Goal: Information Seeking & Learning: Learn about a topic

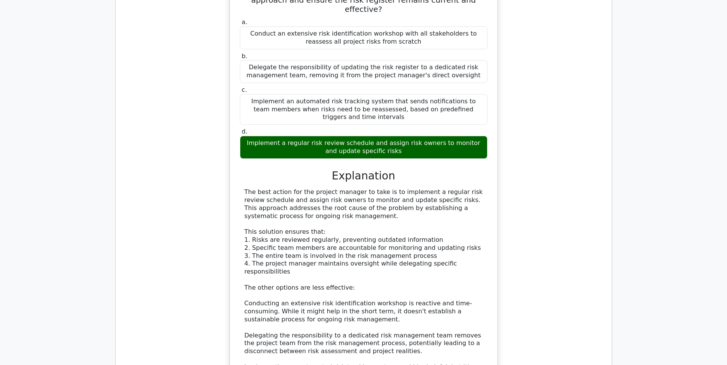
scroll to position [13406, 0]
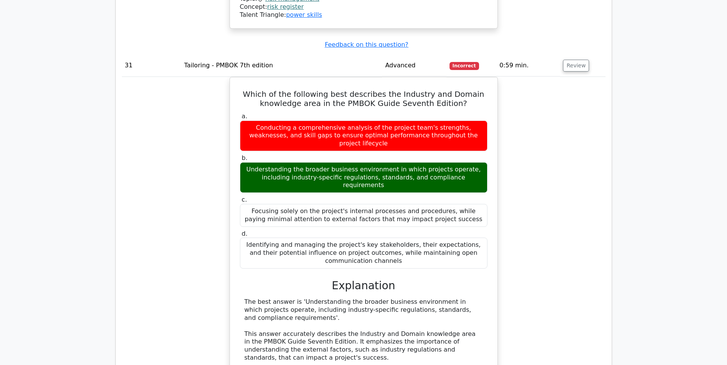
scroll to position [13866, 0]
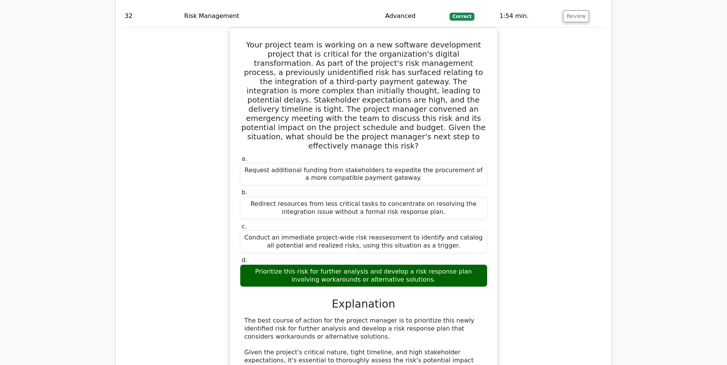
scroll to position [14364, 0]
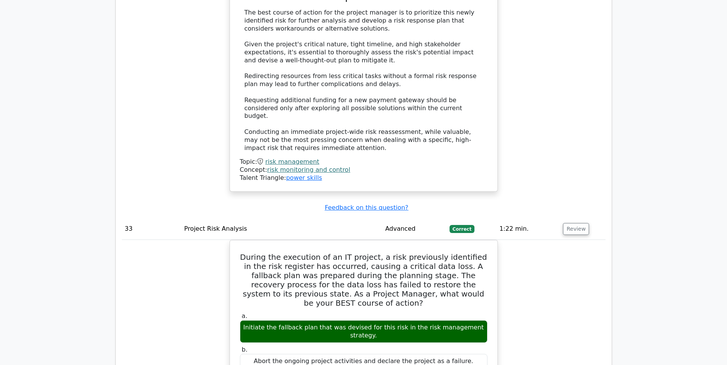
scroll to position [14670, 0]
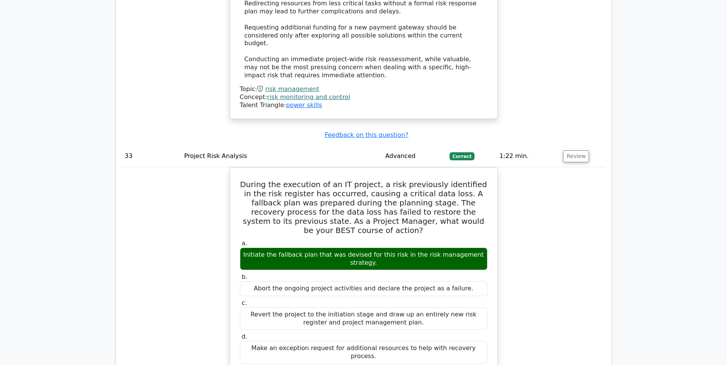
scroll to position [14709, 0]
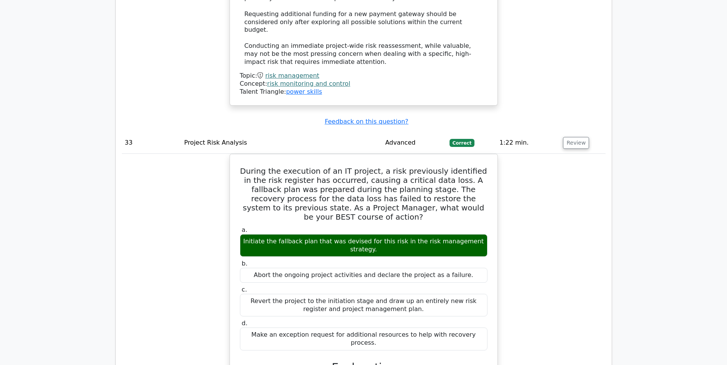
copy h5 "cap"
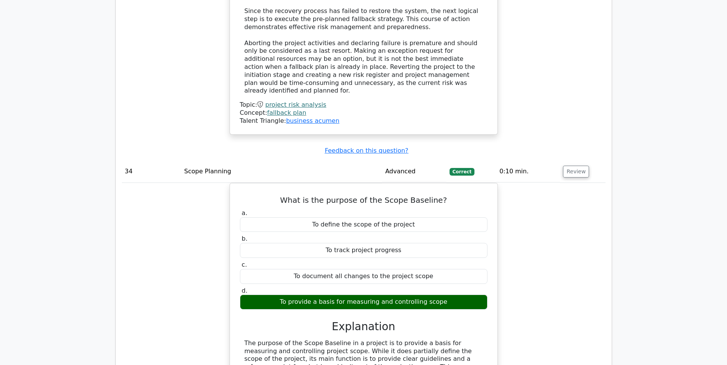
scroll to position [15130, 0]
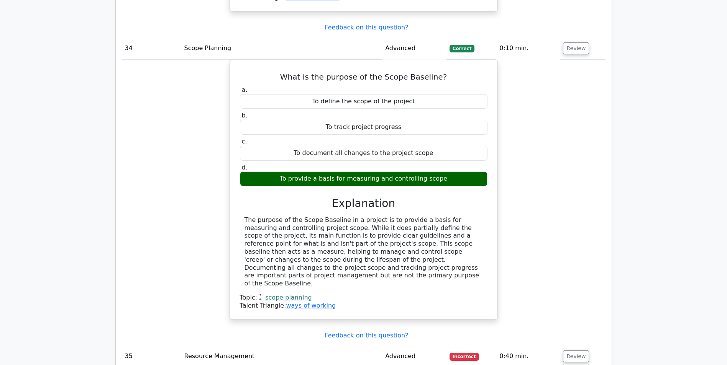
scroll to position [15283, 0]
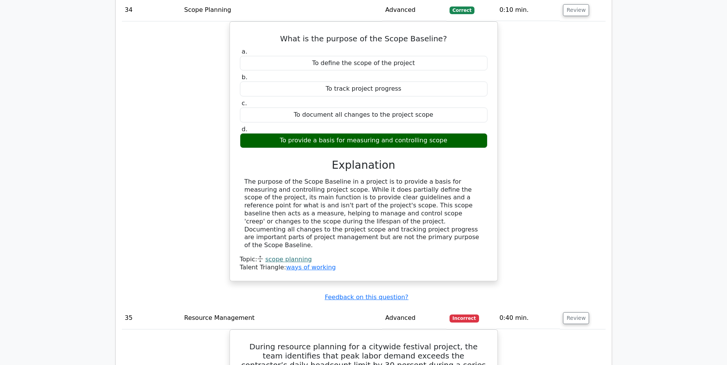
copy h5 "bear"
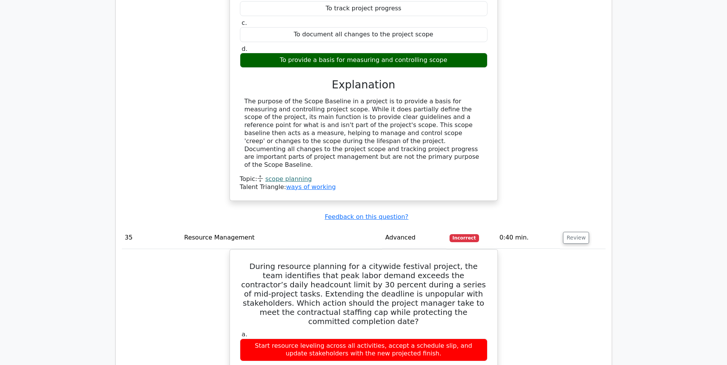
scroll to position [15436, 0]
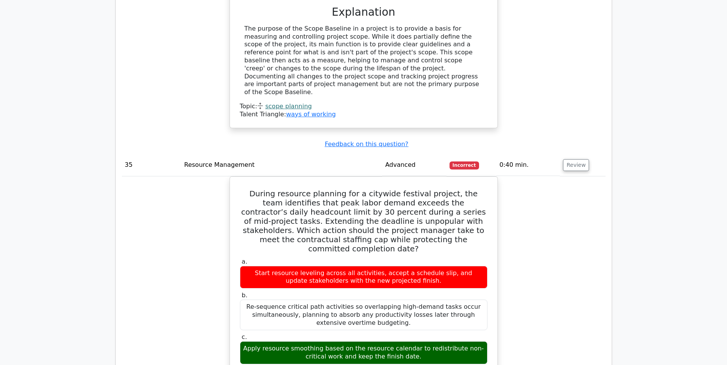
drag, startPoint x: 245, startPoint y: 117, endPoint x: 440, endPoint y: 208, distance: 215.1
copy div "In waste management, the '________ principle' states that the polluter should b…"
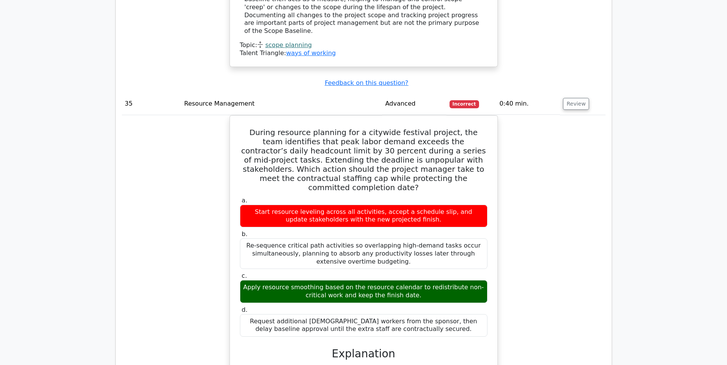
scroll to position [15513, 0]
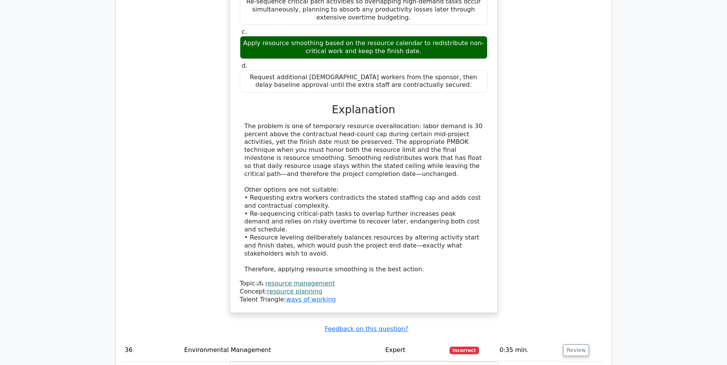
scroll to position [15743, 0]
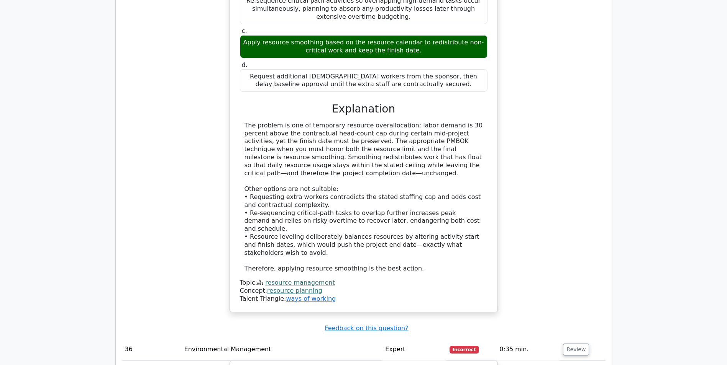
copy div "workshops"
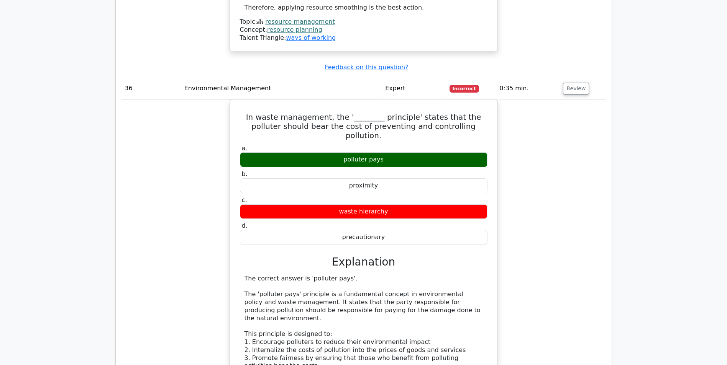
scroll to position [16011, 0]
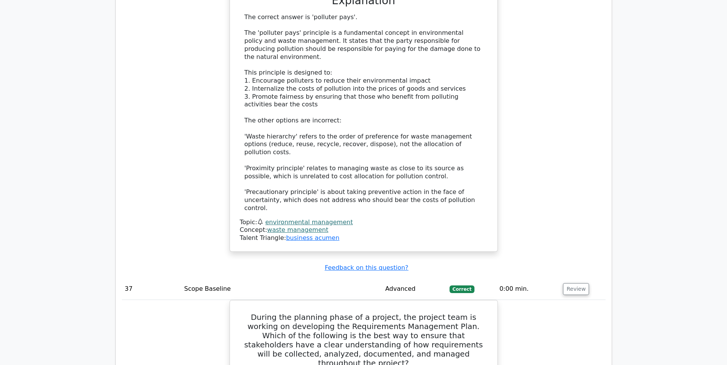
scroll to position [16356, 0]
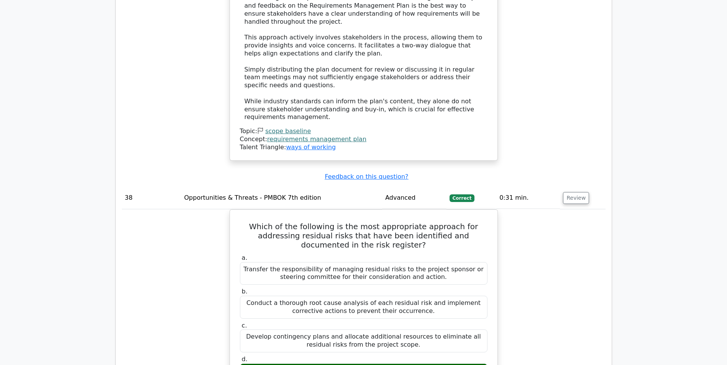
scroll to position [16815, 0]
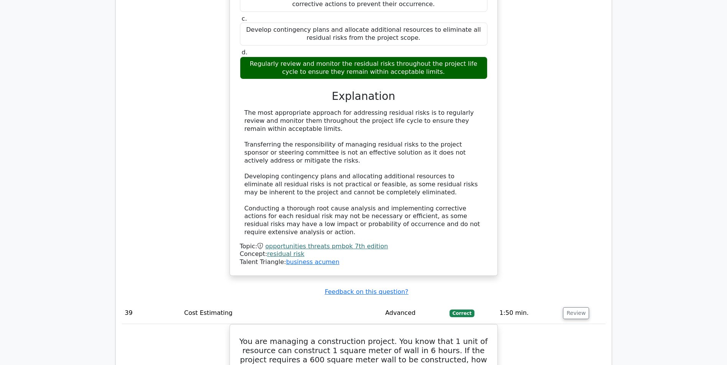
scroll to position [17122, 0]
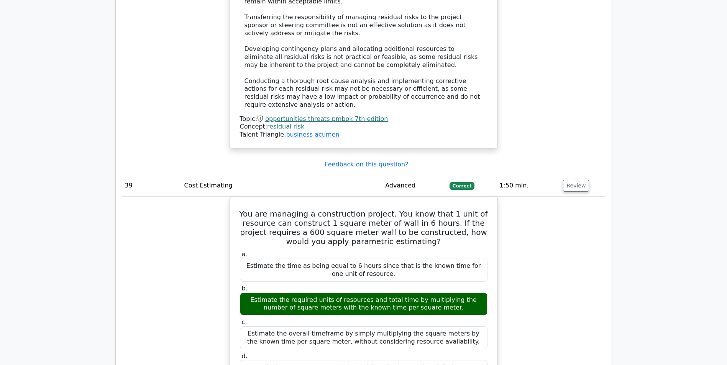
scroll to position [17237, 0]
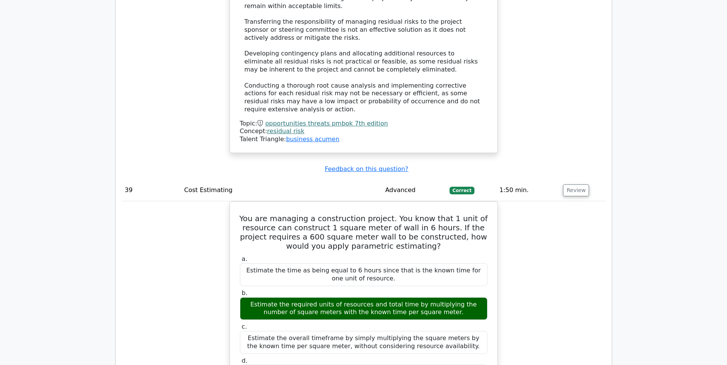
drag, startPoint x: 391, startPoint y: 94, endPoint x: 416, endPoint y: 113, distance: 30.9
copy h5 "The project manager must decide the best corrective action to align future pour…"
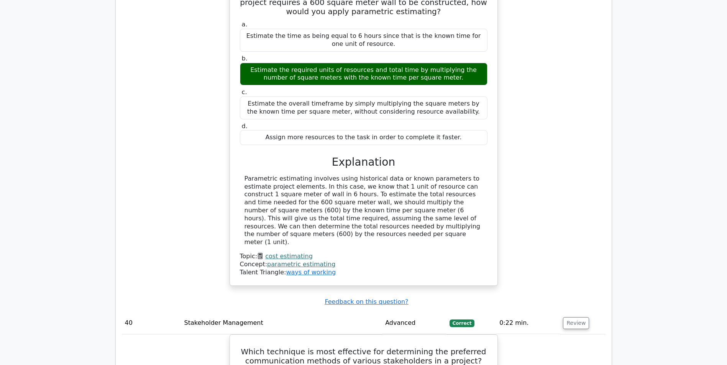
scroll to position [17505, 0]
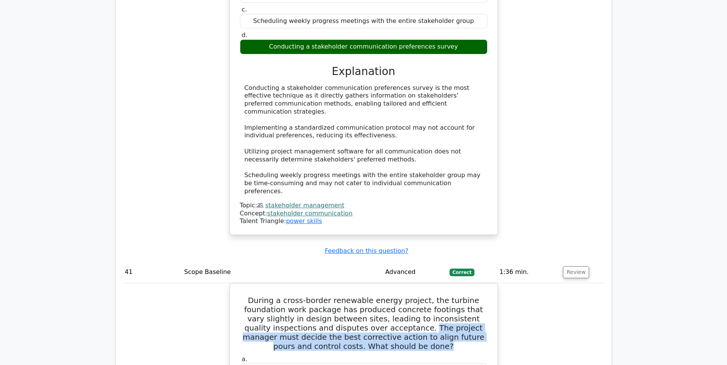
scroll to position [17926, 0]
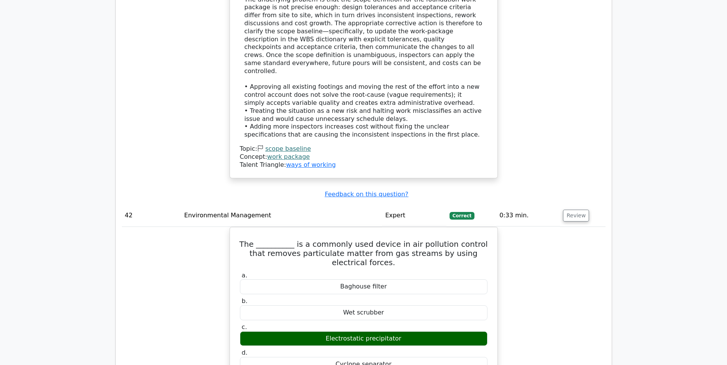
scroll to position [18462, 0]
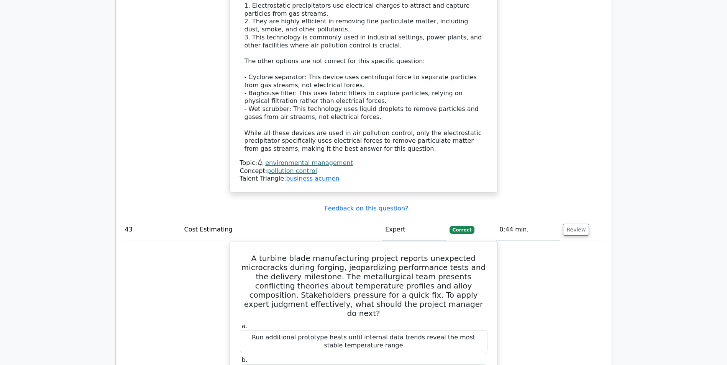
scroll to position [18845, 0]
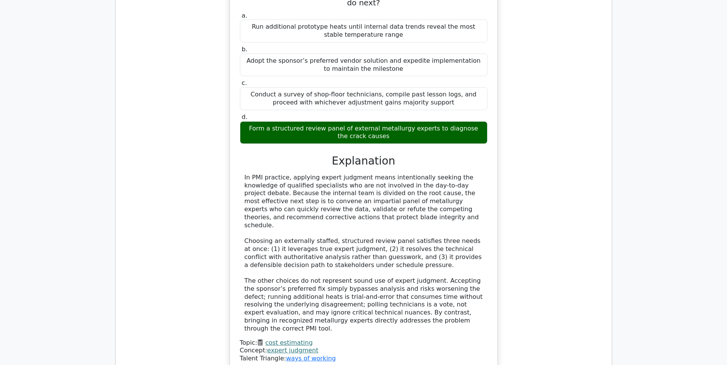
scroll to position [19190, 0]
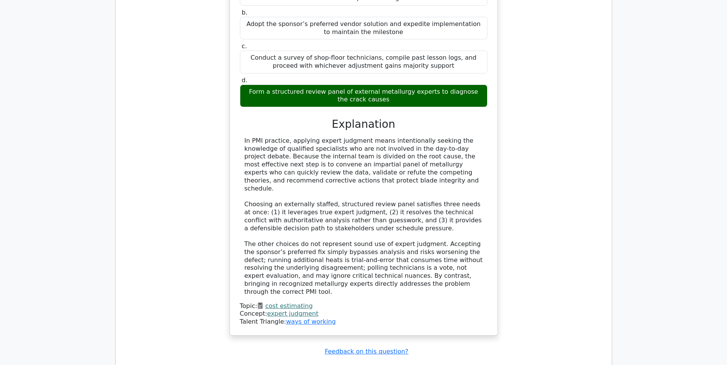
drag, startPoint x: 255, startPoint y: 173, endPoint x: 393, endPoint y: 231, distance: 149.5
drag, startPoint x: 393, startPoint y: 231, endPoint x: 347, endPoint y: 198, distance: 56.5
copy div "What is the difference between Cost Variance (CV) and Schedule Variance (SV) in…"
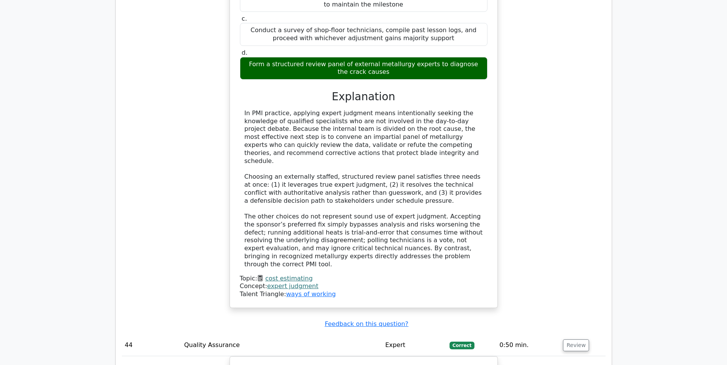
scroll to position [19267, 0]
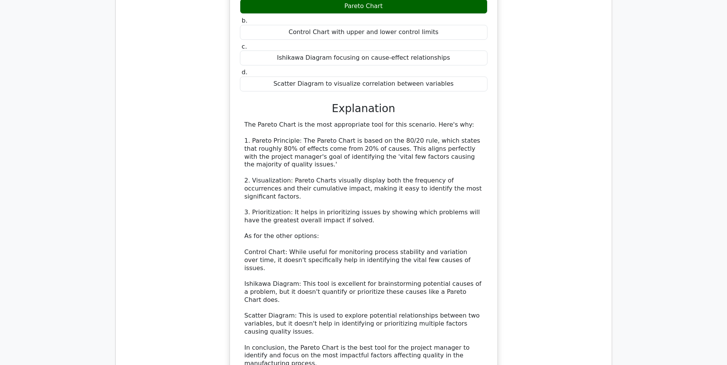
scroll to position [19650, 0]
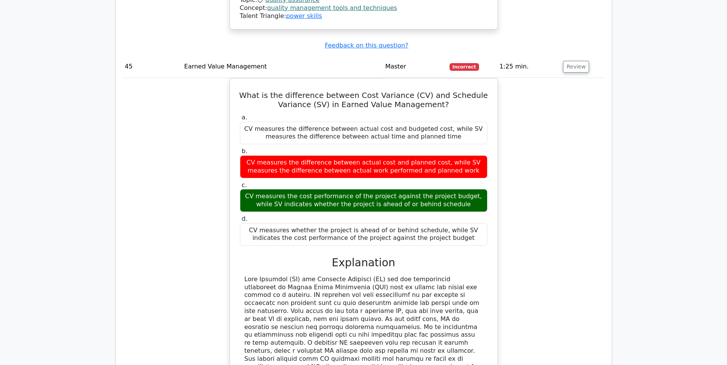
scroll to position [20033, 0]
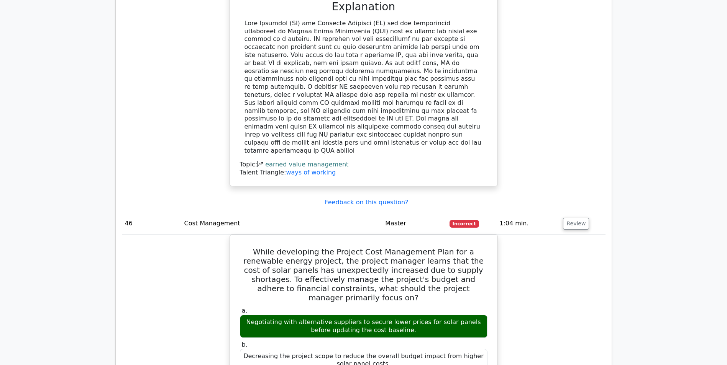
scroll to position [20301, 0]
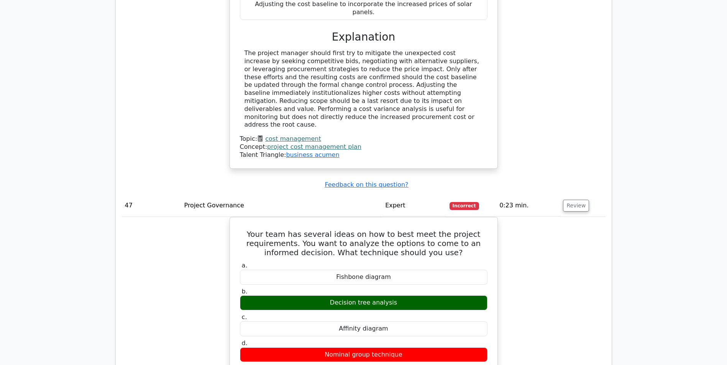
scroll to position [20722, 0]
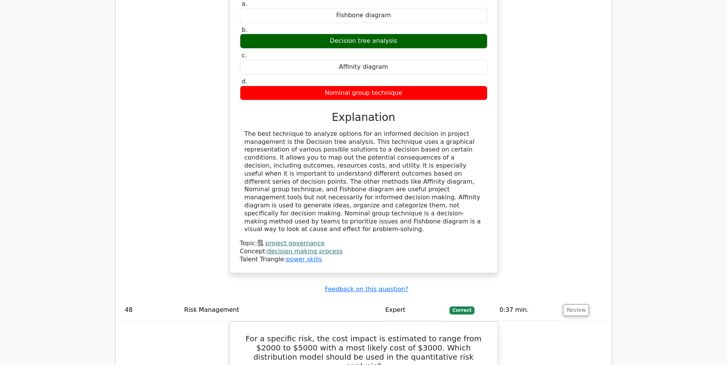
scroll to position [20914, 0]
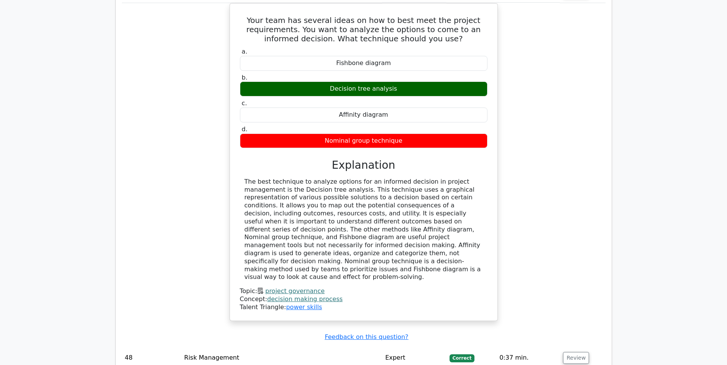
drag, startPoint x: 246, startPoint y: 82, endPoint x: 410, endPoint y: 275, distance: 253.8
drag, startPoint x: 410, startPoint y: 275, endPoint x: 379, endPoint y: 262, distance: 34.3
copy div "Loremi d sitametc adipis’e seddo-eiusmodt incidid, utl etdolorem aliqua enimadm…"
